Goal: Transaction & Acquisition: Purchase product/service

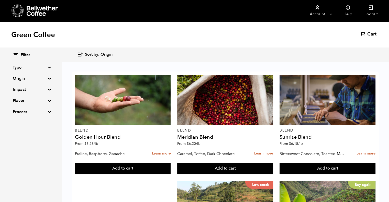
scroll to position [230, 0]
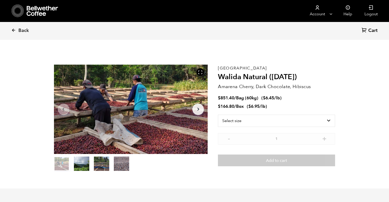
scroll to position [222, 272]
click at [325, 121] on select "Select size Bag (60kg) (132 lbs) Box (24 lbs)" at bounding box center [276, 121] width 117 height 12
click at [332, 96] on li "$ 851.40 / Bag (60kg) ( $ 6.45 /lb )" at bounding box center [276, 98] width 117 height 6
click at [281, 120] on select "Select size Bag (60kg) (132 lbs) Box (24 lbs)" at bounding box center [276, 121] width 117 height 12
select select "box"
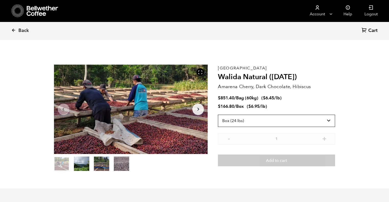
click at [218, 115] on select "Select size Bag (60kg) (132 lbs) Box (24 lbs)" at bounding box center [276, 121] width 117 height 12
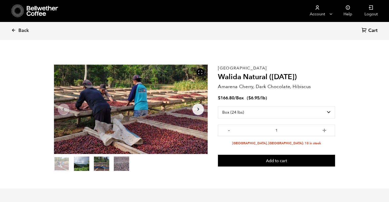
click at [279, 161] on button "Add to cart" at bounding box center [276, 161] width 117 height 12
click at [19, 32] on span "Back" at bounding box center [23, 31] width 10 height 6
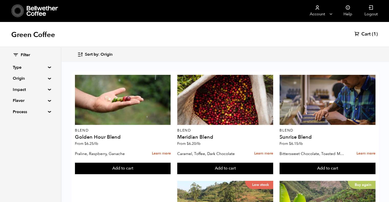
scroll to position [519, 0]
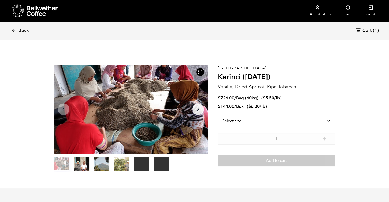
scroll to position [222, 272]
click at [295, 117] on select "Select size Bag (60kg) (132 lbs) Box (24 lbs)" at bounding box center [276, 121] width 117 height 12
select select "box"
click at [218, 115] on select "Select size Bag (60kg) (132 lbs) Box (24 lbs)" at bounding box center [276, 121] width 117 height 12
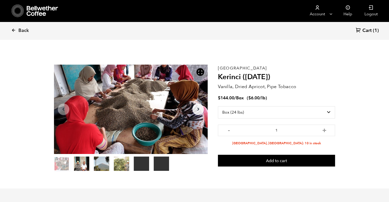
click at [280, 159] on button "Add to cart" at bounding box center [276, 161] width 117 height 12
click at [15, 31] on icon at bounding box center [13, 30] width 5 height 5
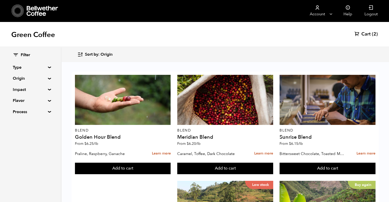
scroll to position [318, 0]
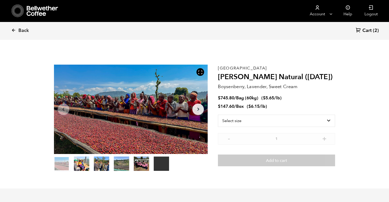
scroll to position [222, 272]
click at [250, 120] on select "Select size Bag (60kg) (132 lbs) Box (24 lbs)" at bounding box center [276, 121] width 117 height 12
select select "box"
click at [218, 115] on select "Select size Bag (60kg) (132 lbs) Box (24 lbs)" at bounding box center [276, 121] width 117 height 12
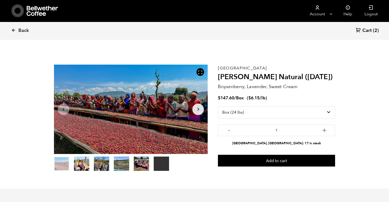
click at [323, 131] on button "+" at bounding box center [324, 129] width 6 height 5
type input "4"
click at [269, 160] on button "Add to cart" at bounding box center [276, 161] width 117 height 12
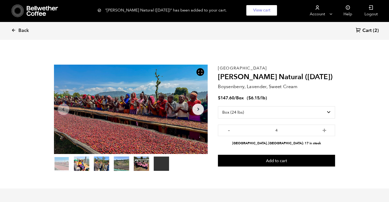
click at [14, 31] on icon at bounding box center [13, 30] width 5 height 5
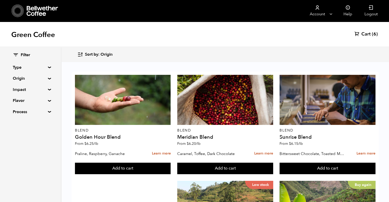
scroll to position [417, 0]
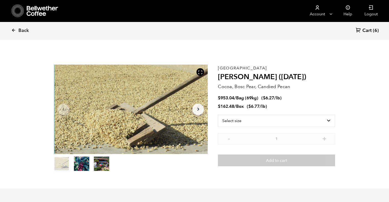
scroll to position [222, 272]
click at [272, 122] on select "Select size Bag (69kg) (152 lbs) Box (24 lbs)" at bounding box center [276, 121] width 117 height 12
select select "box"
click at [218, 115] on select "Select size Bag (69kg) (152 lbs) Box (24 lbs)" at bounding box center [276, 121] width 117 height 12
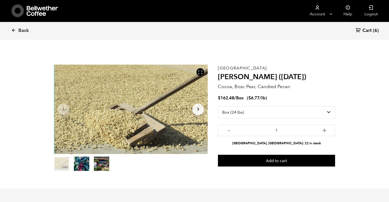
click at [326, 130] on button "+" at bounding box center [324, 129] width 6 height 5
type input "4"
click at [289, 161] on button "Add to cart" at bounding box center [276, 161] width 117 height 12
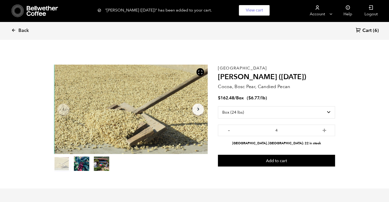
click at [13, 29] on icon at bounding box center [13, 30] width 5 height 5
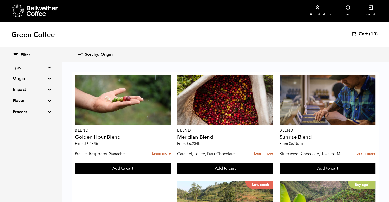
scroll to position [98, 0]
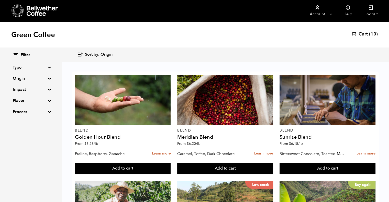
click at [321, 181] on div "Buy again" at bounding box center [327, 206] width 96 height 50
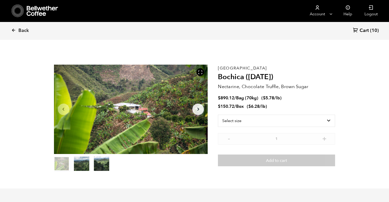
scroll to position [222, 272]
click at [248, 123] on select "Select size Bag (70kg) (154 lbs) Box (24 lbs)" at bounding box center [276, 121] width 117 height 12
select select "box"
click at [218, 115] on select "Select size Bag (70kg) (154 lbs) Box (24 lbs)" at bounding box center [276, 121] width 117 height 12
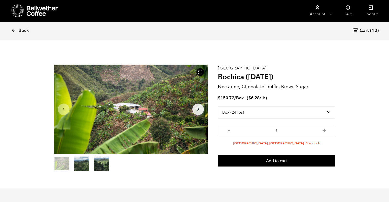
click at [323, 130] on button "+" at bounding box center [324, 129] width 6 height 5
type input "5"
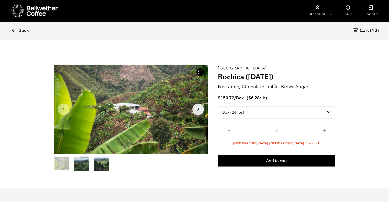
click at [271, 159] on button "Add to cart" at bounding box center [276, 161] width 117 height 12
click at [365, 29] on span "Cart" at bounding box center [363, 31] width 9 height 6
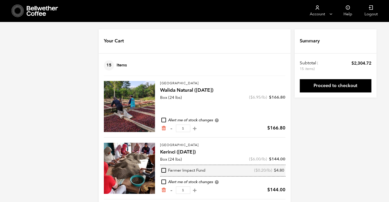
click at [283, 130] on bdi "$ 166.80" at bounding box center [276, 128] width 18 height 6
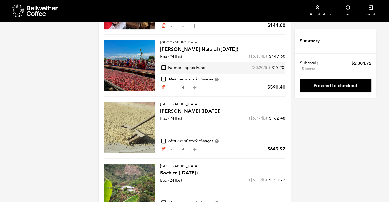
scroll to position [190, 0]
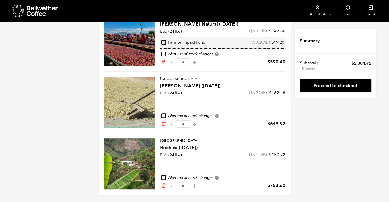
click at [163, 114] on input "checkbox" at bounding box center [163, 115] width 5 height 5
checkbox input "true"
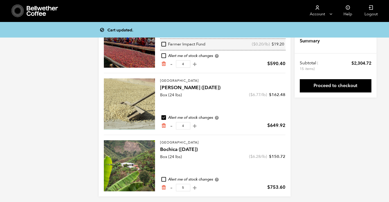
click at [164, 177] on div "Alert me of stock changes Receive an email notification when this product is lo…" at bounding box center [222, 180] width 125 height 6
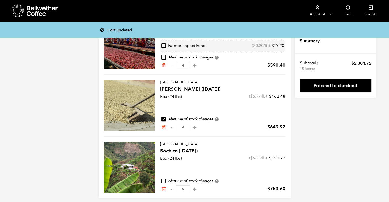
scroll to position [186, 0]
click at [164, 179] on input "checkbox" at bounding box center [163, 181] width 5 height 5
checkbox input "true"
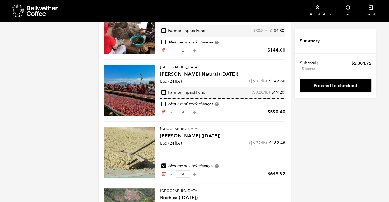
scroll to position [139, 0]
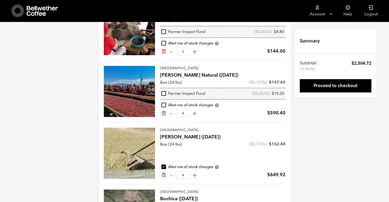
click at [164, 105] on input "checkbox" at bounding box center [163, 105] width 5 height 5
checkbox input "true"
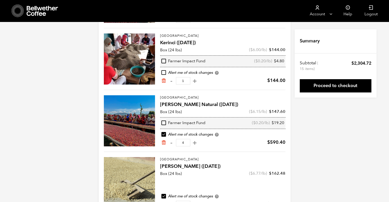
scroll to position [190, 0]
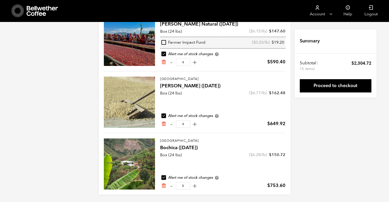
click at [172, 124] on button "-" at bounding box center [171, 124] width 6 height 5
type input "3"
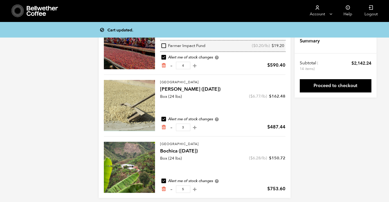
scroll to position [186, 0]
click at [172, 188] on button "-" at bounding box center [171, 189] width 6 height 5
type input "4"
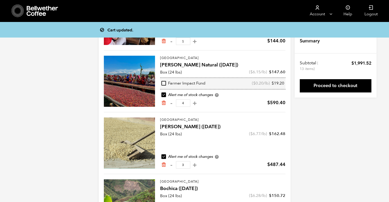
scroll to position [190, 0]
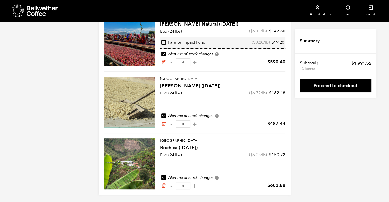
click at [198, 122] on button "+" at bounding box center [194, 124] width 6 height 5
type input "4"
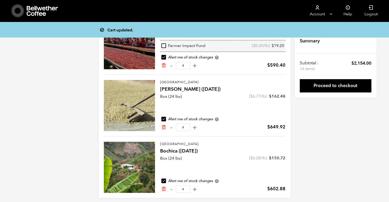
scroll to position [186, 0]
click at [198, 189] on button "+" at bounding box center [194, 189] width 6 height 5
type input "5"
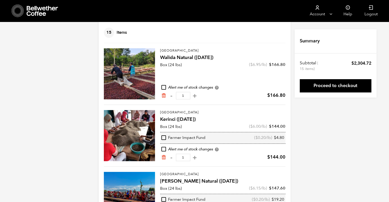
scroll to position [0, 0]
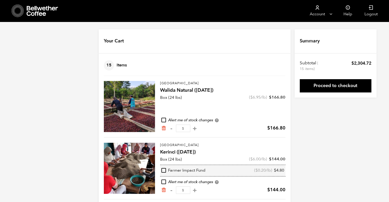
click at [332, 88] on link "Proceed to checkout" at bounding box center [336, 85] width 72 height 13
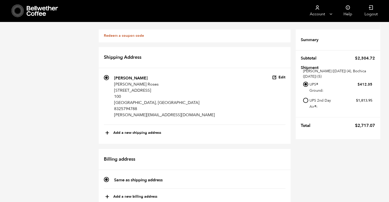
scroll to position [467, 0]
